Goal: Navigation & Orientation: Go to known website

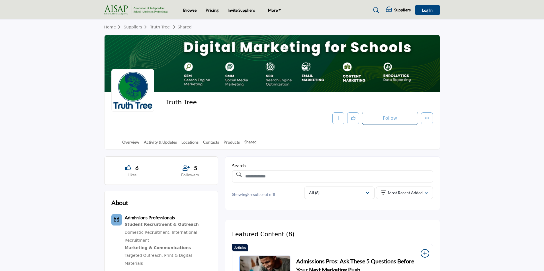
click at [123, 9] on img at bounding box center [137, 9] width 67 height 9
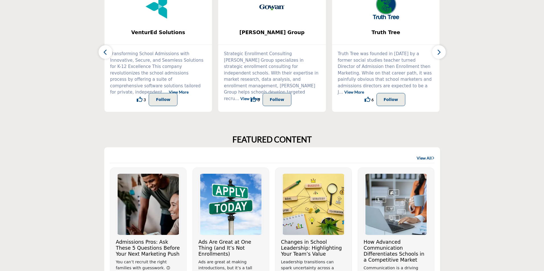
scroll to position [256, 0]
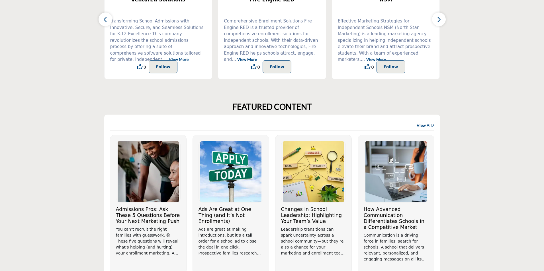
scroll to position [171, 0]
